Goal: Transaction & Acquisition: Purchase product/service

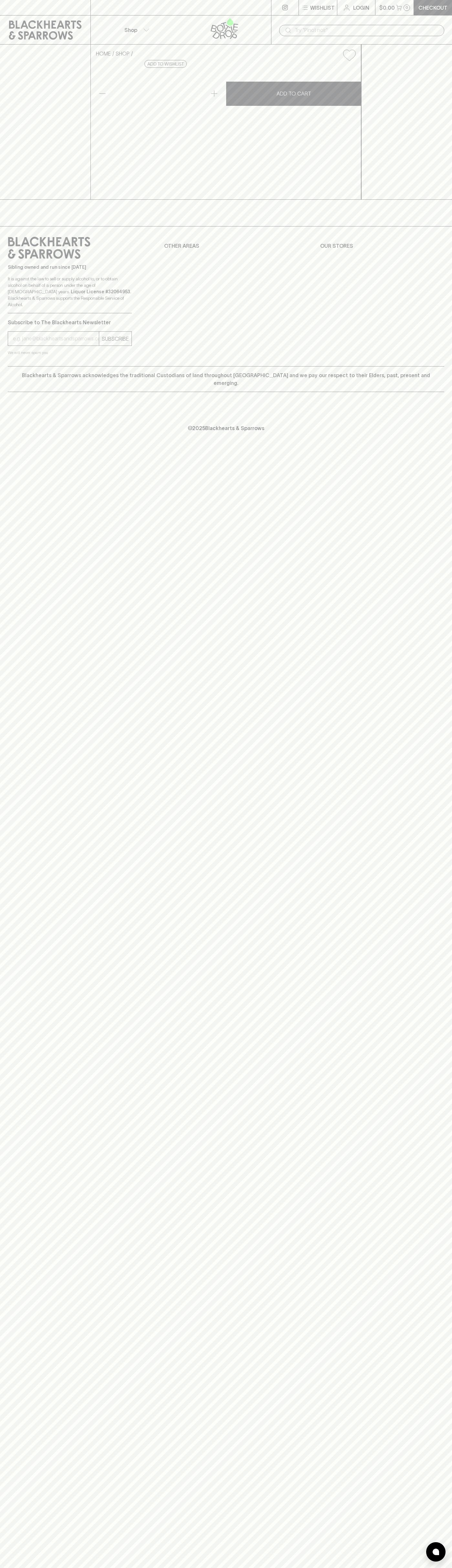
click at [44, 2] on link at bounding box center [45, 7] width 90 height 15
click at [422, 829] on div "Wishlist Login $0.00 0 Checkout Shop ​ HOME SHOP Boulder Canyon Malt Vinegar Ch…" at bounding box center [226, 784] width 452 height 1568
click at [252, 1567] on html "Wishlist Login $0.00 0 Checkout Shop ​ HOME SHOP Boulder Canyon Malt Vinegar Ch…" at bounding box center [226, 784] width 452 height 1568
click at [3, 1244] on div "Wishlist Login $0.00 0 Checkout Shop ​ HOME SHOP Boulder Canyon Malt Vinegar Ch…" at bounding box center [226, 784] width 452 height 1568
